Goal: Check status: Check status

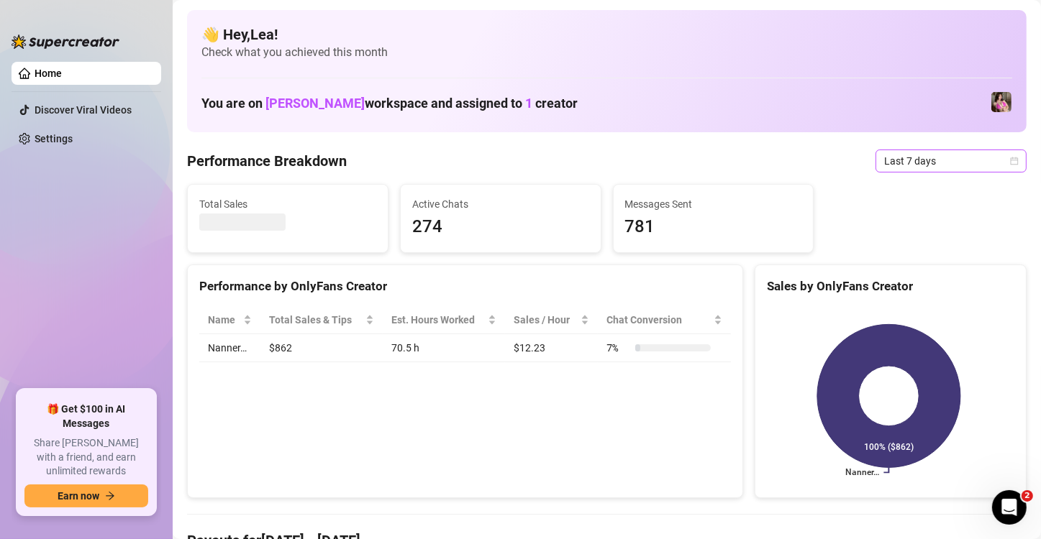
click at [1010, 162] on icon "calendar" at bounding box center [1014, 161] width 9 height 9
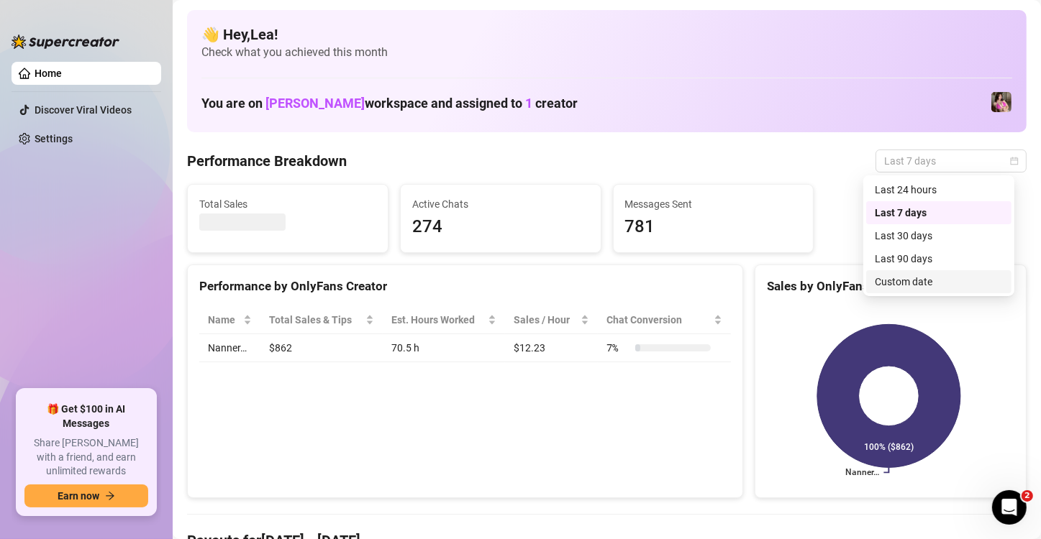
click at [911, 285] on div "Custom date" at bounding box center [939, 282] width 128 height 16
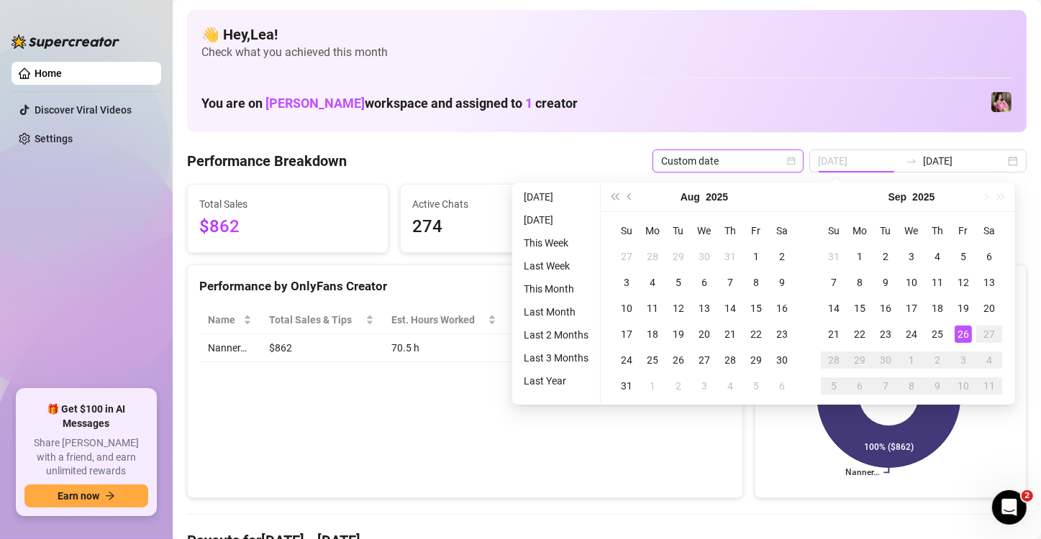
click at [957, 334] on div "26" at bounding box center [962, 334] width 17 height 17
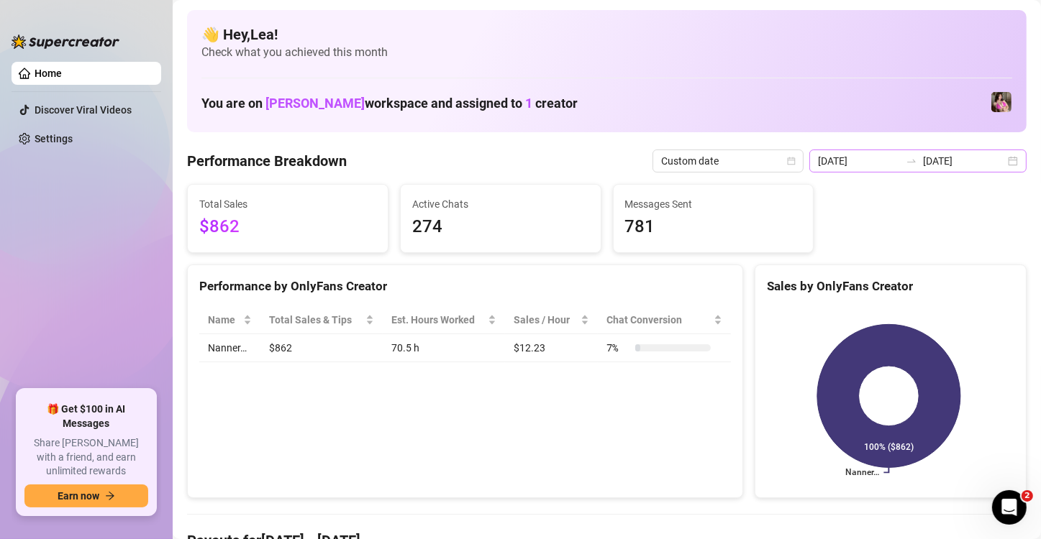
click at [1003, 159] on div "[DATE] [DATE]" at bounding box center [917, 161] width 217 height 23
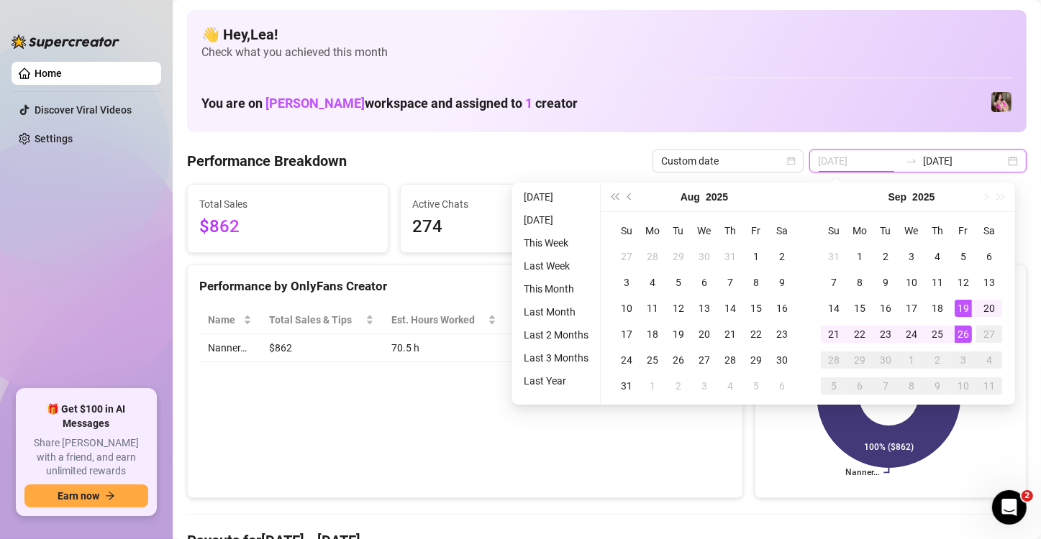
type input "[DATE]"
click at [962, 331] on div "26" at bounding box center [962, 334] width 17 height 17
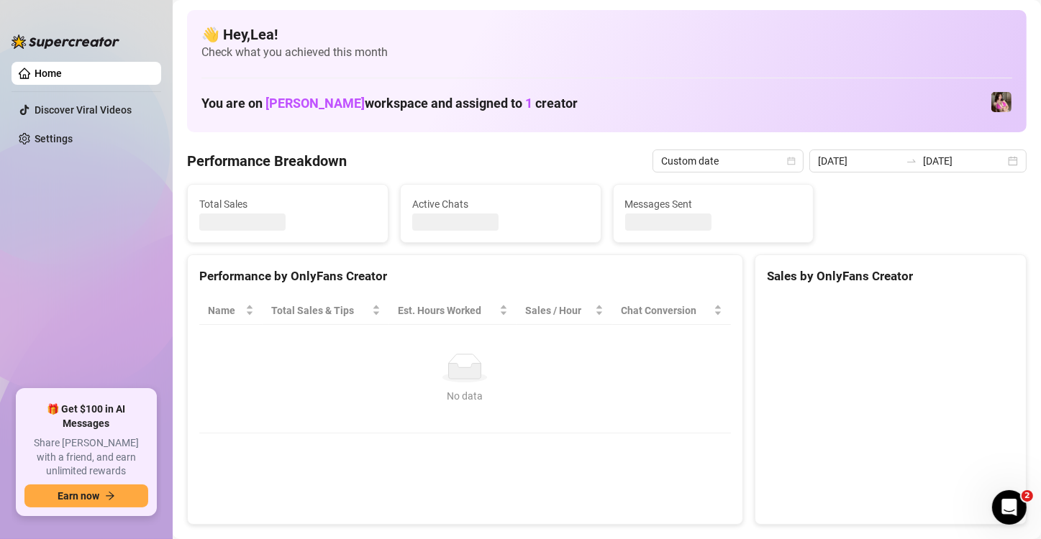
type input "[DATE]"
